Goal: Check status: Check status

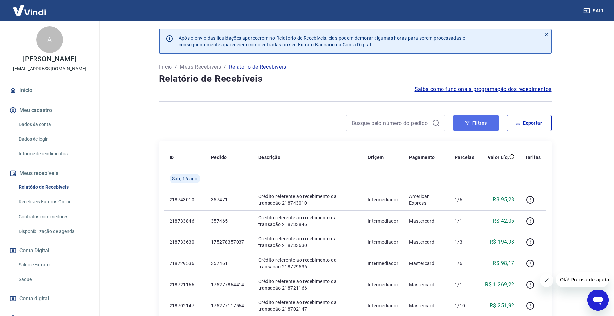
click at [477, 125] on button "Filtros" at bounding box center [475, 123] width 45 height 16
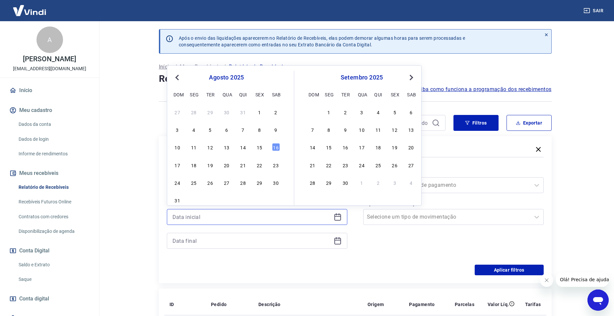
click at [280, 214] on input at bounding box center [251, 217] width 158 height 10
click at [272, 130] on div "9" at bounding box center [276, 130] width 8 height 8
type input "[DATE]"
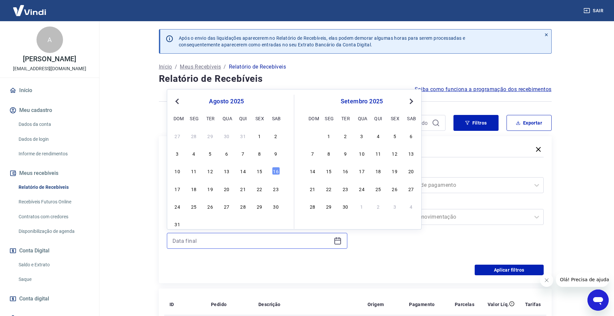
click at [302, 237] on input at bounding box center [251, 241] width 158 height 10
click at [276, 171] on div "16" at bounding box center [276, 171] width 8 height 8
type input "[DATE]"
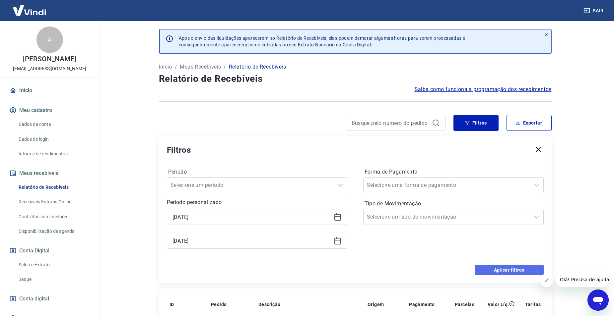
click at [494, 272] on button "Aplicar filtros" at bounding box center [508, 270] width 69 height 11
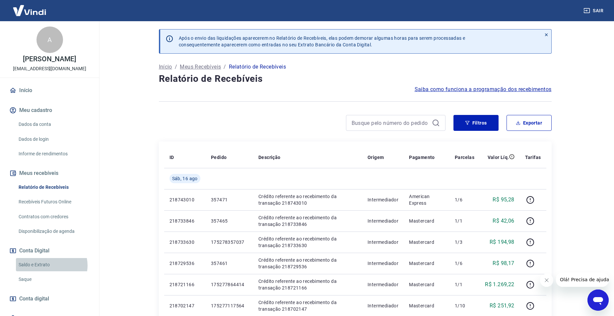
click at [50, 266] on link "Saldo e Extrato" at bounding box center [53, 265] width 75 height 14
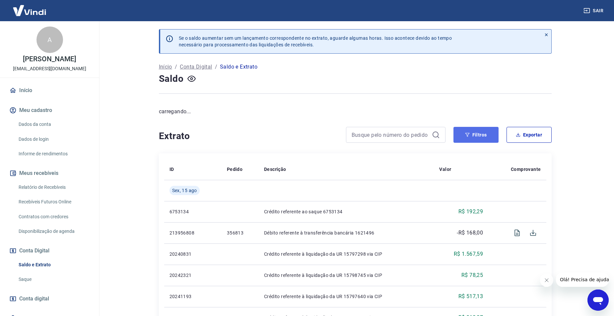
click at [479, 132] on button "Filtros" at bounding box center [475, 135] width 45 height 16
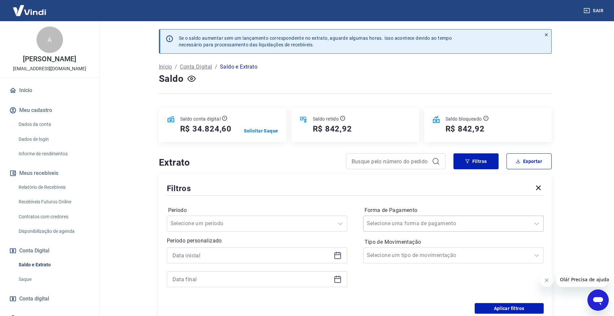
click at [393, 226] on input "Forma de Pagamento" at bounding box center [400, 224] width 67 height 8
drag, startPoint x: 355, startPoint y: 291, endPoint x: 391, endPoint y: 263, distance: 46.8
click at [354, 291] on div "Período Selecione um período Período personalizado Forma de Pagamento Selecione…" at bounding box center [355, 250] width 377 height 106
click at [408, 252] on input "Tipo de Movimentação" at bounding box center [400, 256] width 67 height 8
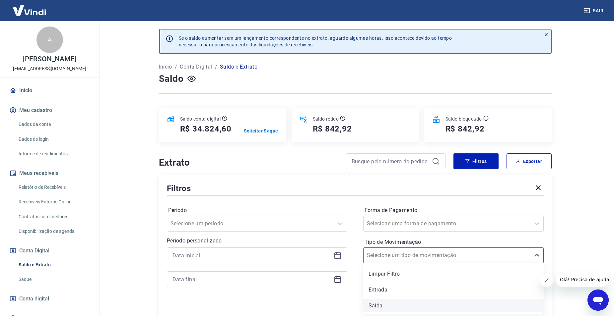
click at [390, 303] on div "Saída" at bounding box center [453, 305] width 180 height 13
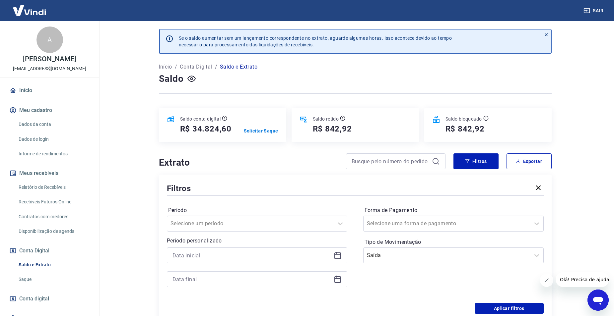
click at [289, 266] on div at bounding box center [257, 268] width 180 height 40
click at [288, 258] on input at bounding box center [251, 256] width 158 height 10
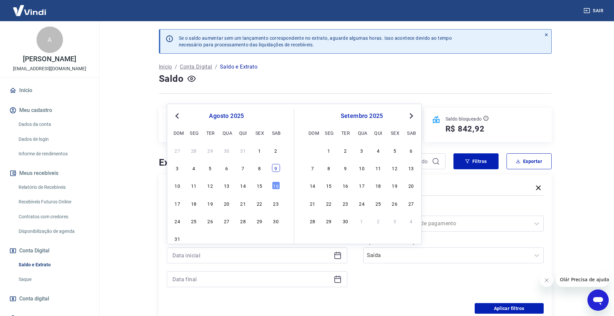
click at [275, 168] on div "9" at bounding box center [276, 168] width 8 height 8
type input "[DATE]"
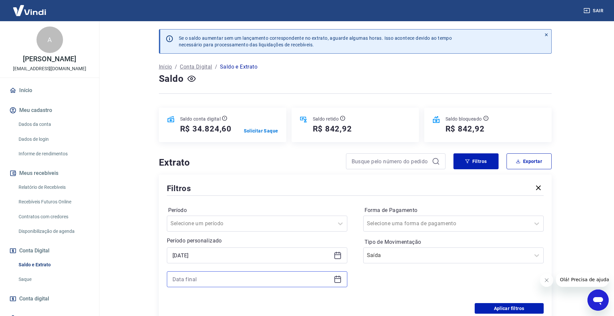
click at [292, 283] on input at bounding box center [251, 279] width 158 height 10
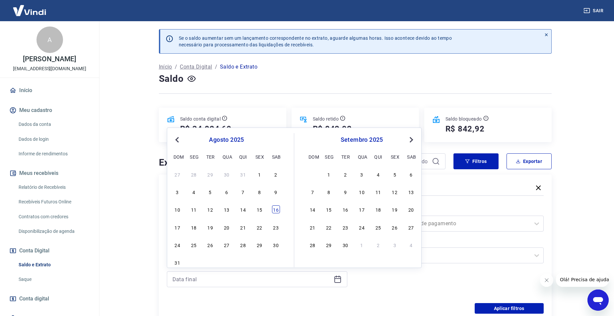
click at [278, 210] on div "16" at bounding box center [276, 210] width 8 height 8
type input "[DATE]"
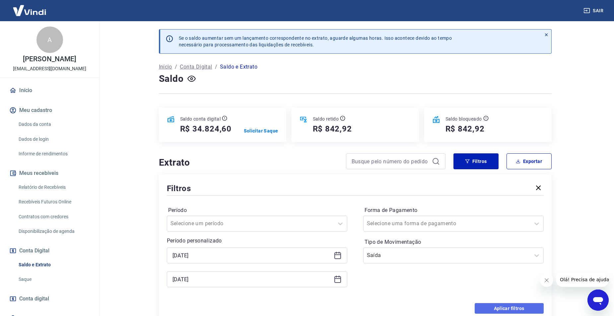
click at [491, 306] on button "Aplicar filtros" at bounding box center [508, 308] width 69 height 11
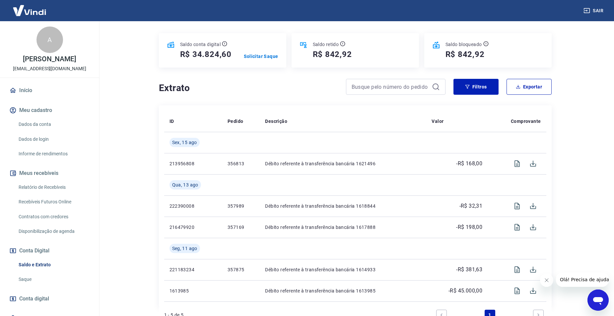
scroll to position [123, 0]
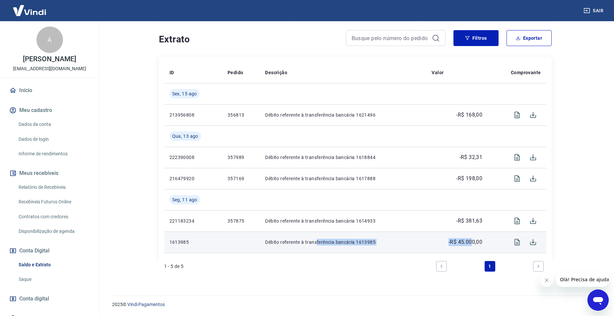
drag, startPoint x: 472, startPoint y: 242, endPoint x: 316, endPoint y: 245, distance: 156.2
click at [316, 245] on tr "1613985 Débito referente à transferência bancária 1613985 -R$ 45.000,00" at bounding box center [355, 242] width 382 height 21
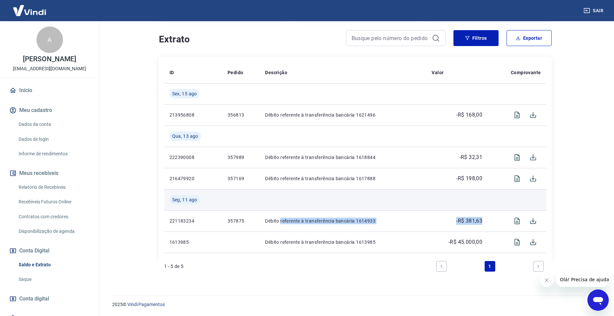
drag, startPoint x: 482, startPoint y: 218, endPoint x: 279, endPoint y: 209, distance: 203.1
click at [279, 218] on tr "221183234 357875 Débito referente à transferência bancária 1614933 -R$ 381,63" at bounding box center [355, 220] width 382 height 21
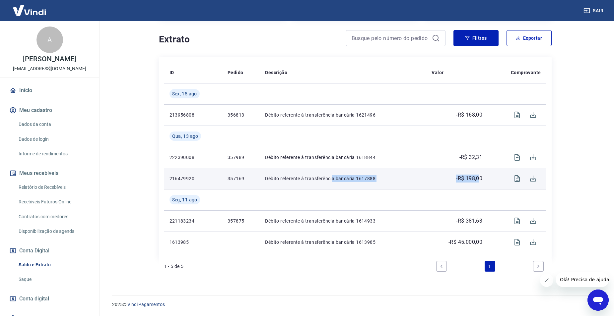
drag, startPoint x: 461, startPoint y: 180, endPoint x: 336, endPoint y: 170, distance: 126.0
click at [329, 174] on tr "216479920 357169 Débito referente à transferência bancária 1617888 -R$ 198,00" at bounding box center [355, 178] width 382 height 21
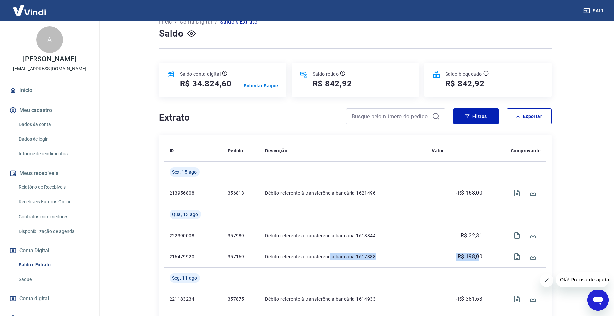
scroll to position [0, 0]
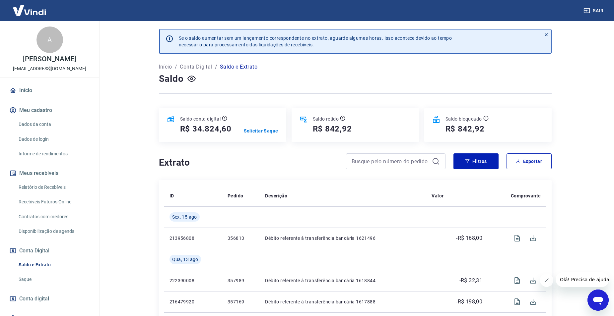
click at [213, 127] on h5 "R$ 34.824,60" at bounding box center [206, 129] width 52 height 11
copy h5 "34.824,60"
